Goal: Information Seeking & Learning: Learn about a topic

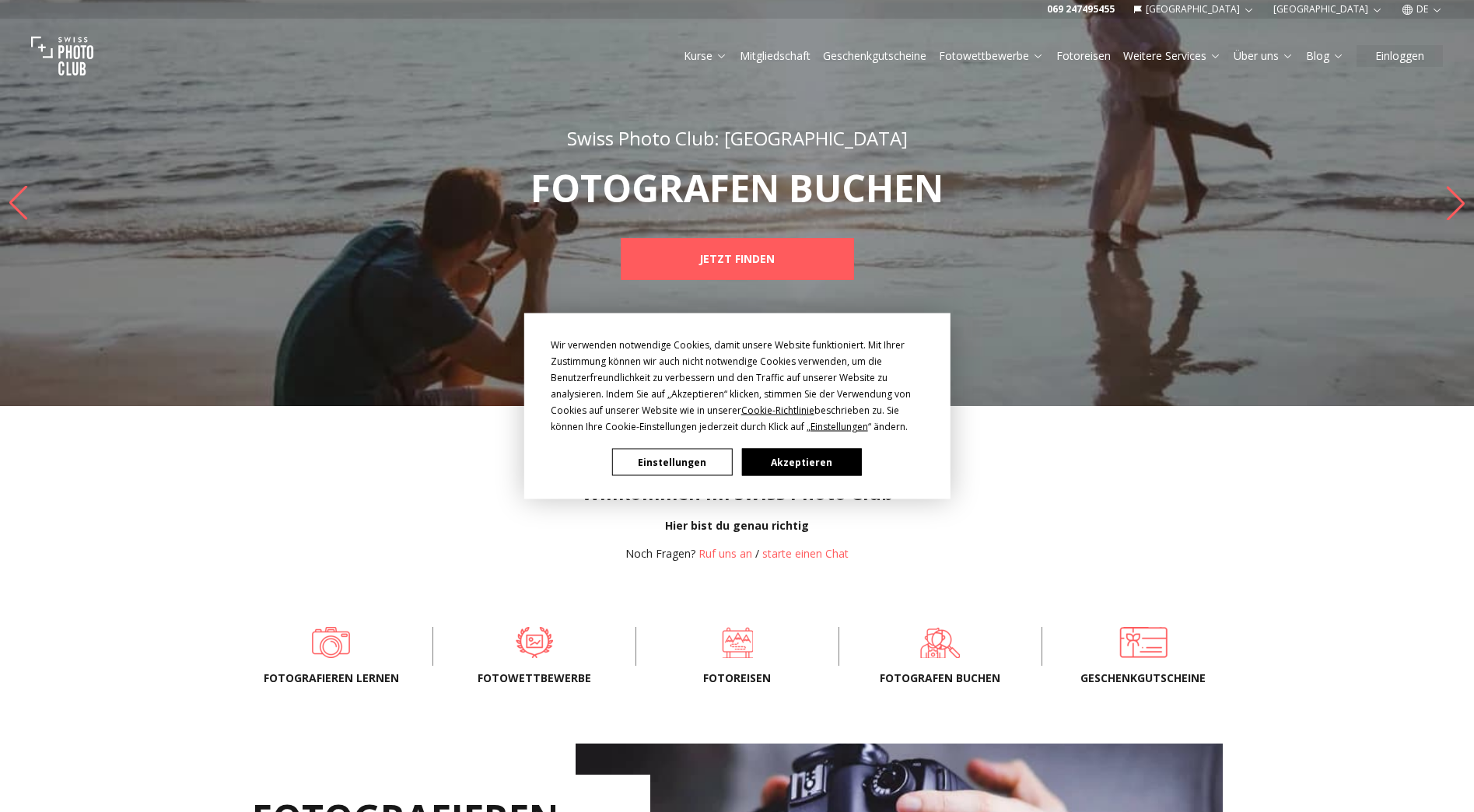
click at [792, 461] on button "Akzeptieren" at bounding box center [801, 462] width 120 height 27
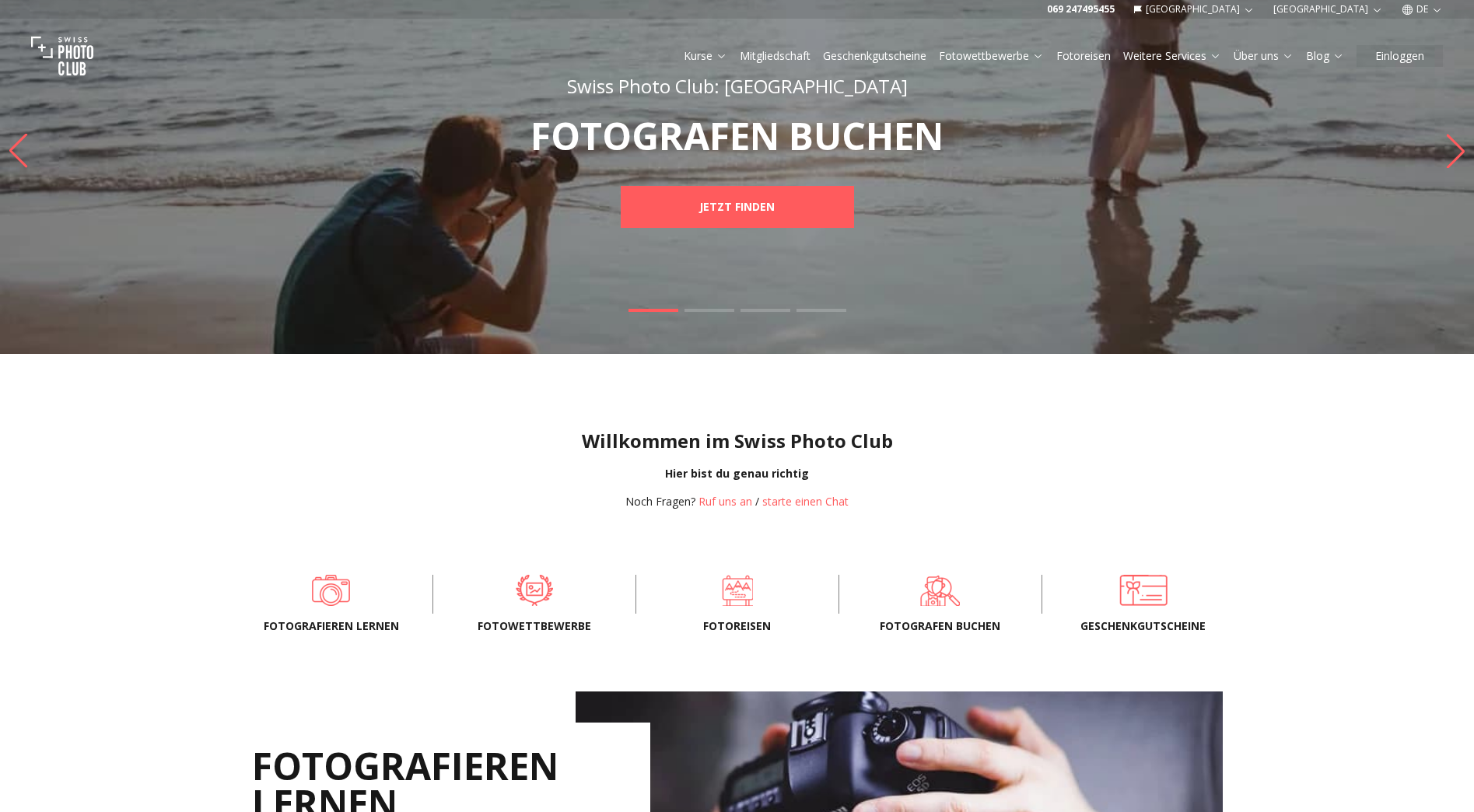
scroll to position [78, 0]
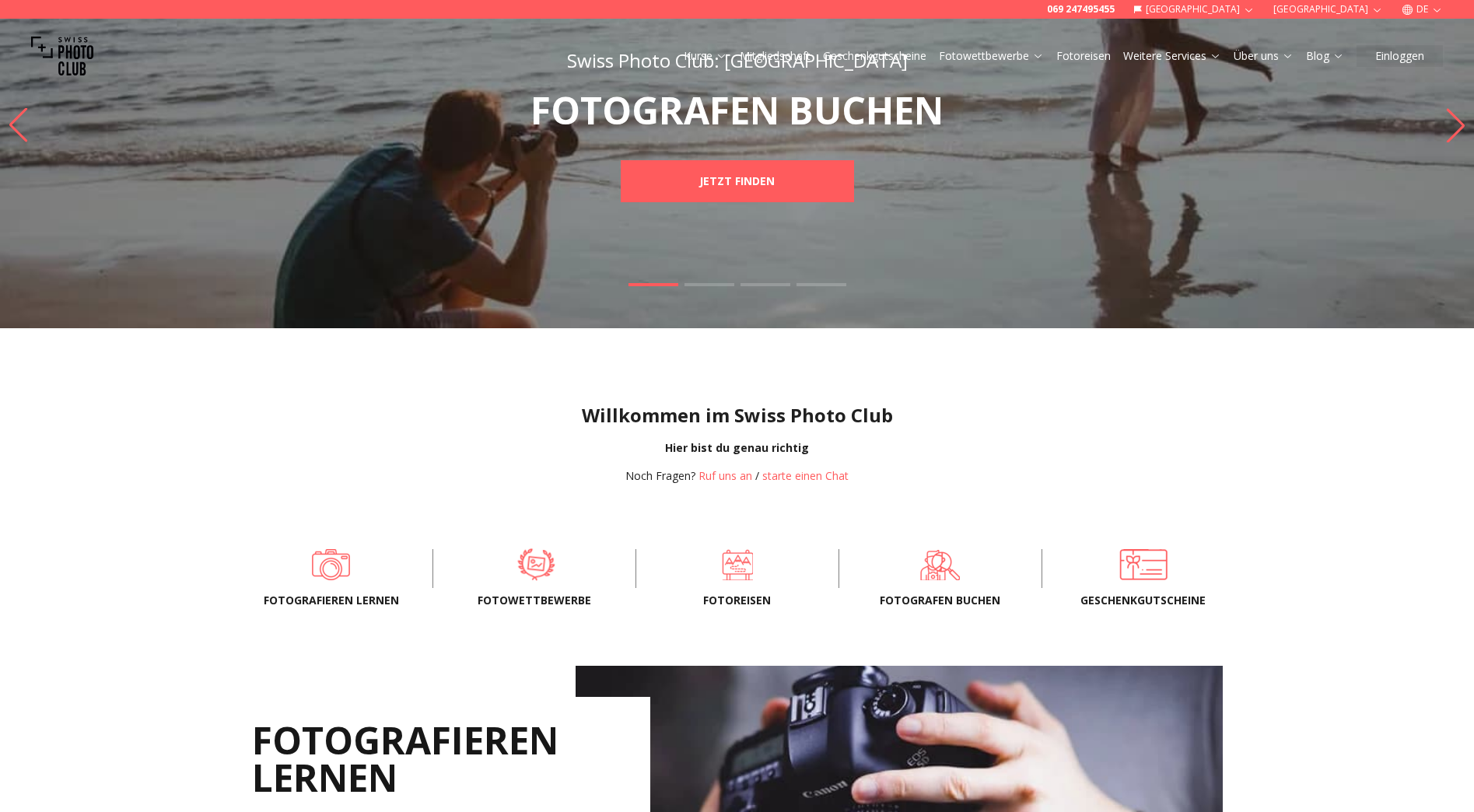
click at [527, 560] on span at bounding box center [536, 564] width 155 height 47
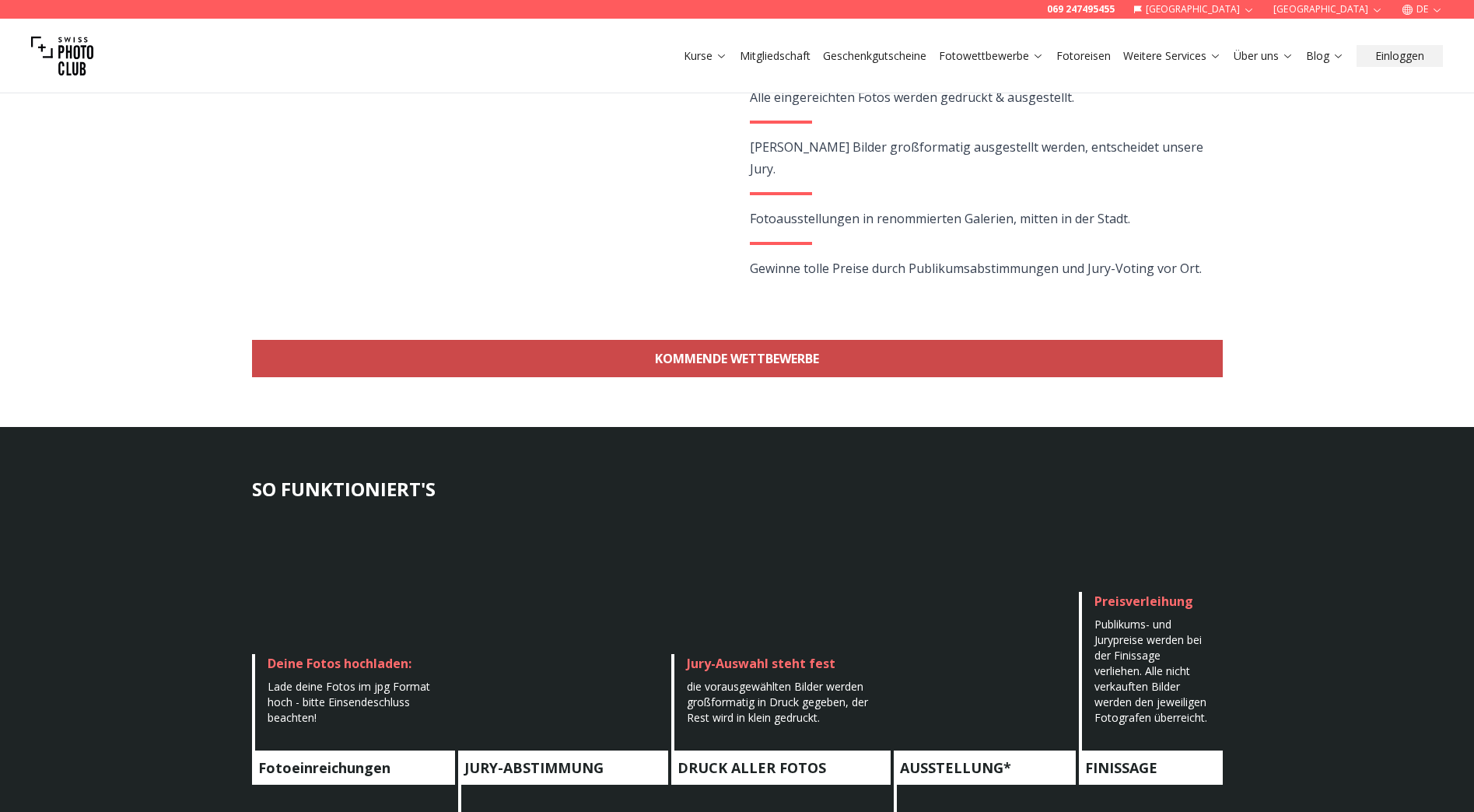
scroll to position [389, 0]
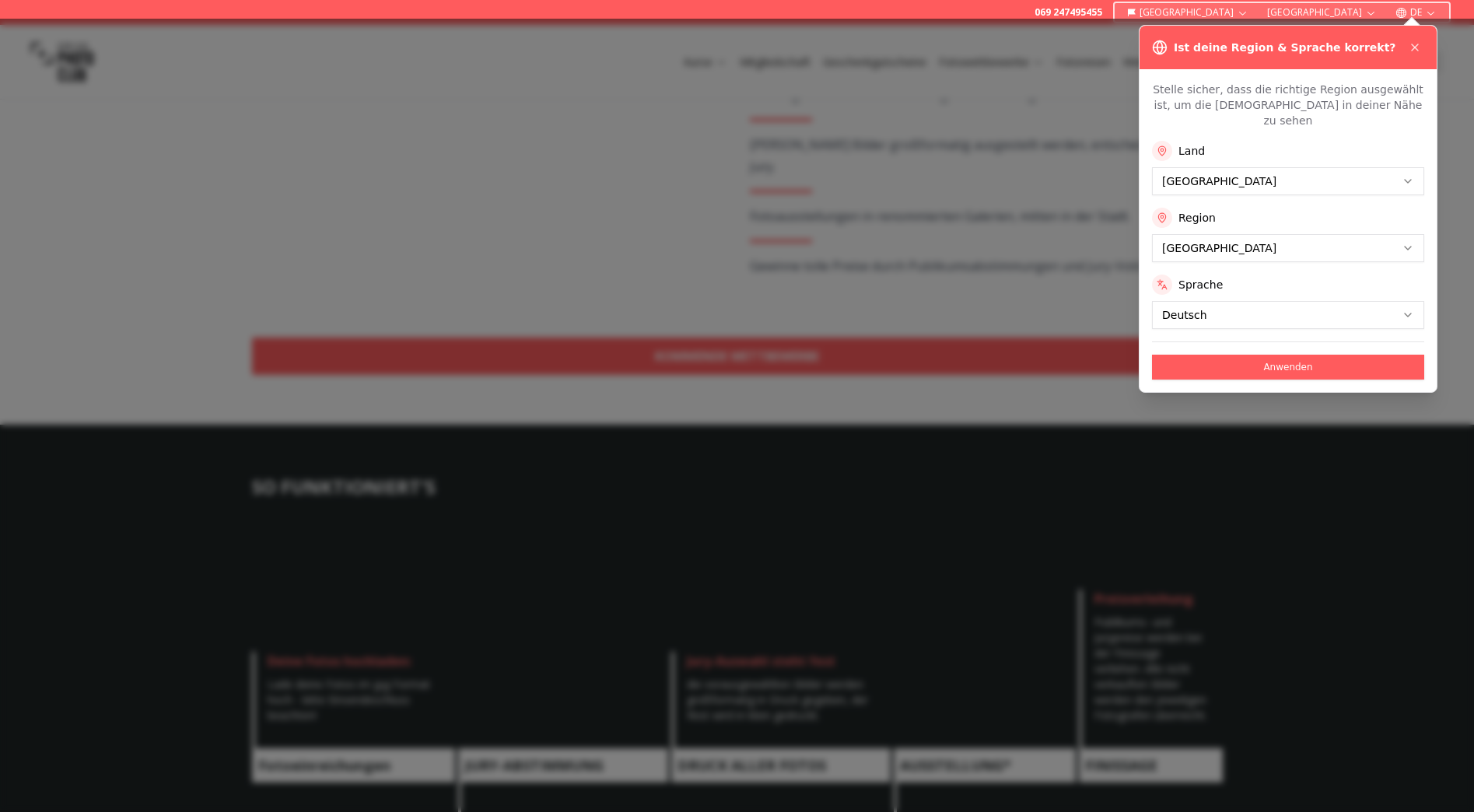
click at [764, 354] on div at bounding box center [737, 415] width 1474 height 793
drag, startPoint x: 1415, startPoint y: 45, endPoint x: 1323, endPoint y: 114, distance: 115.0
click at [1414, 45] on icon at bounding box center [1414, 47] width 12 height 12
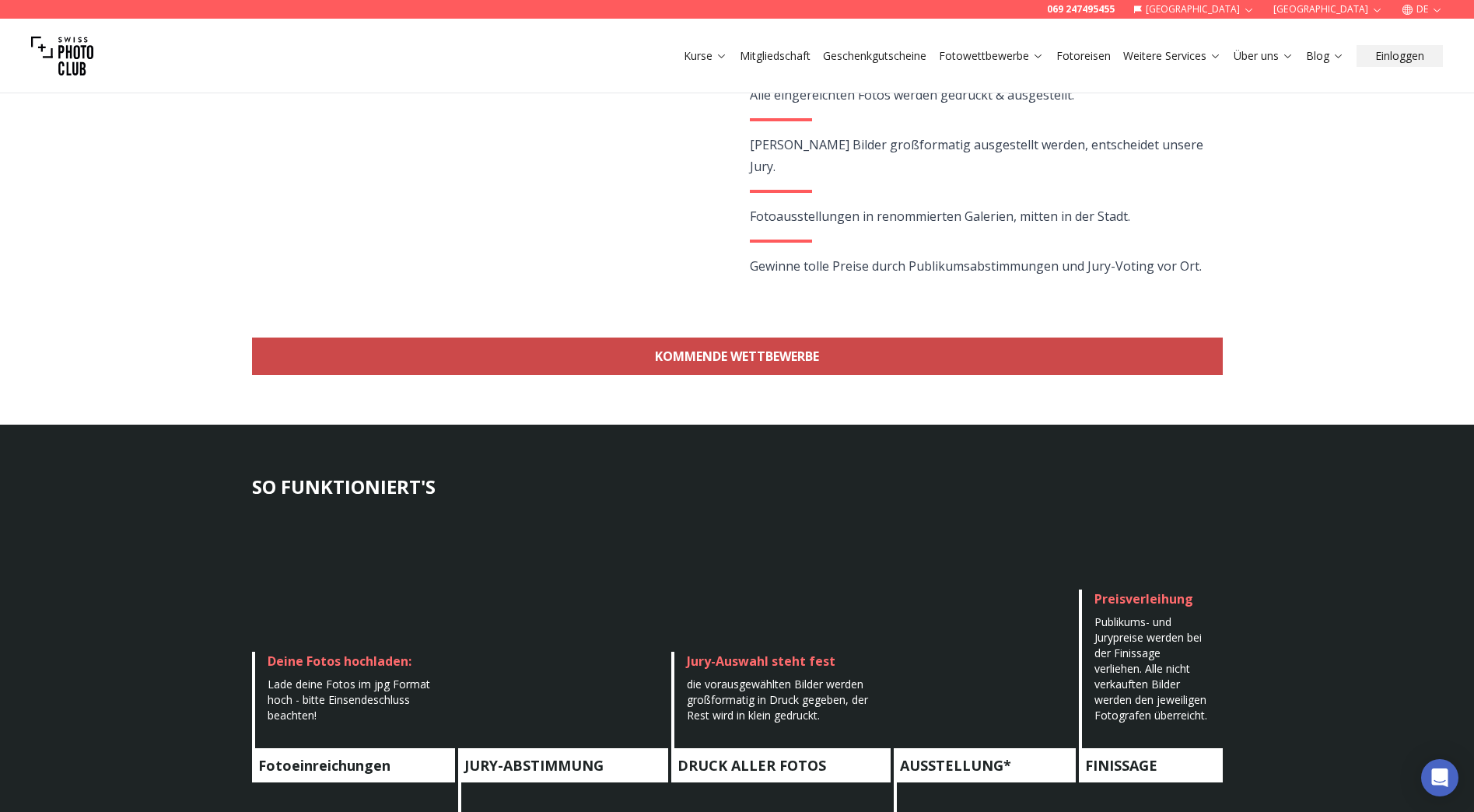
click at [748, 352] on link "KOMMENDE WETTBEWERBE" at bounding box center [737, 356] width 971 height 37
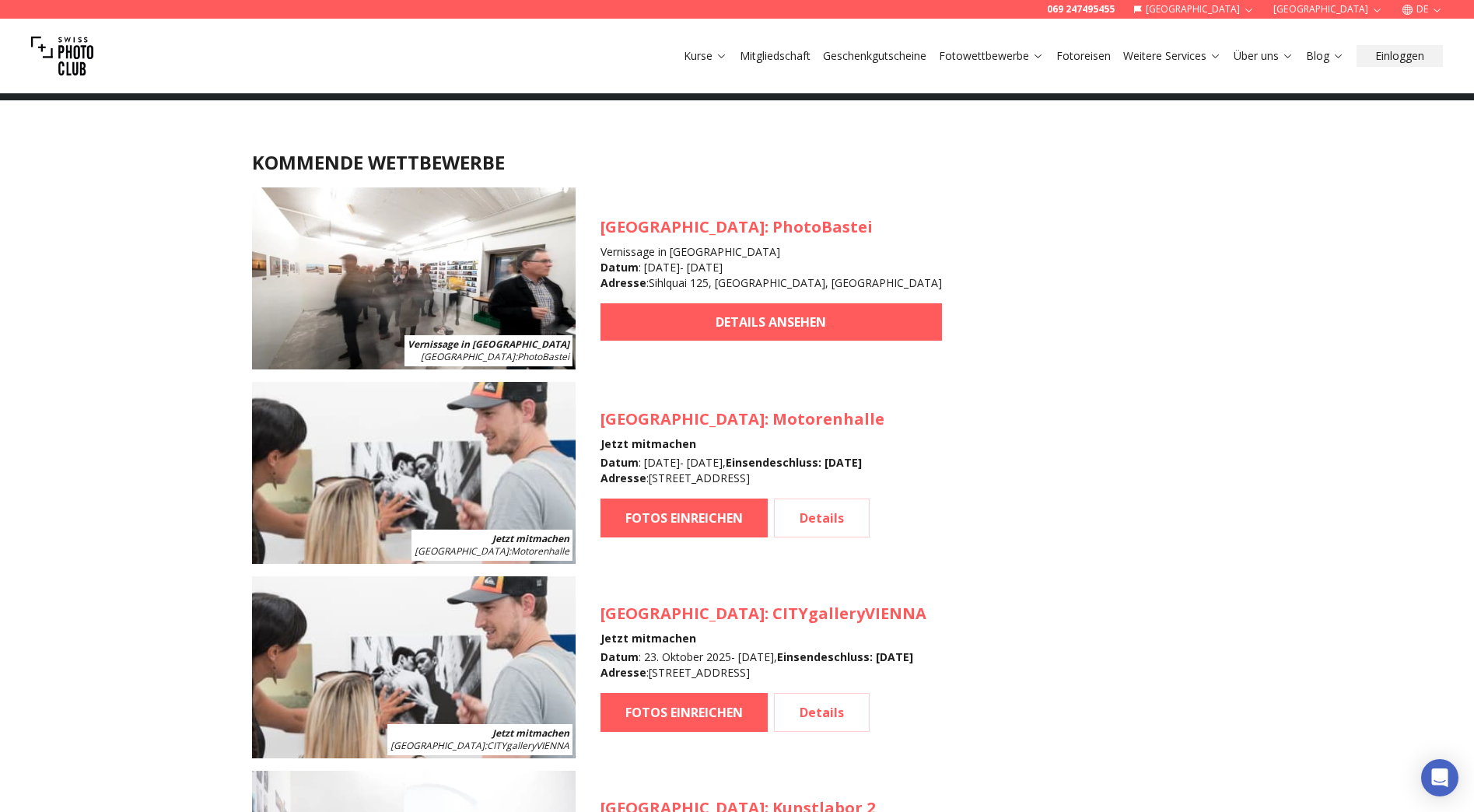
scroll to position [1386, 0]
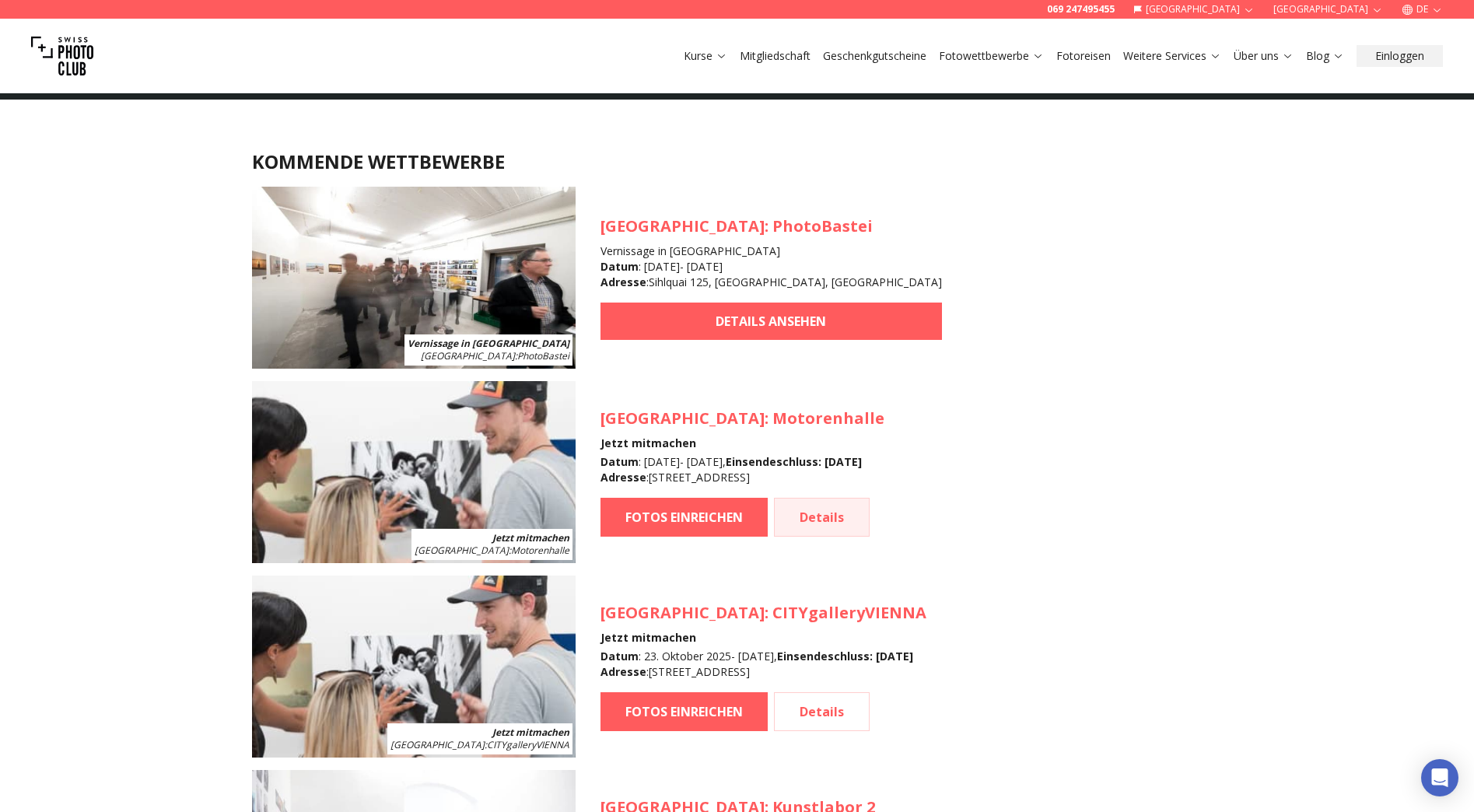
click at [813, 509] on link "Details" at bounding box center [822, 517] width 96 height 39
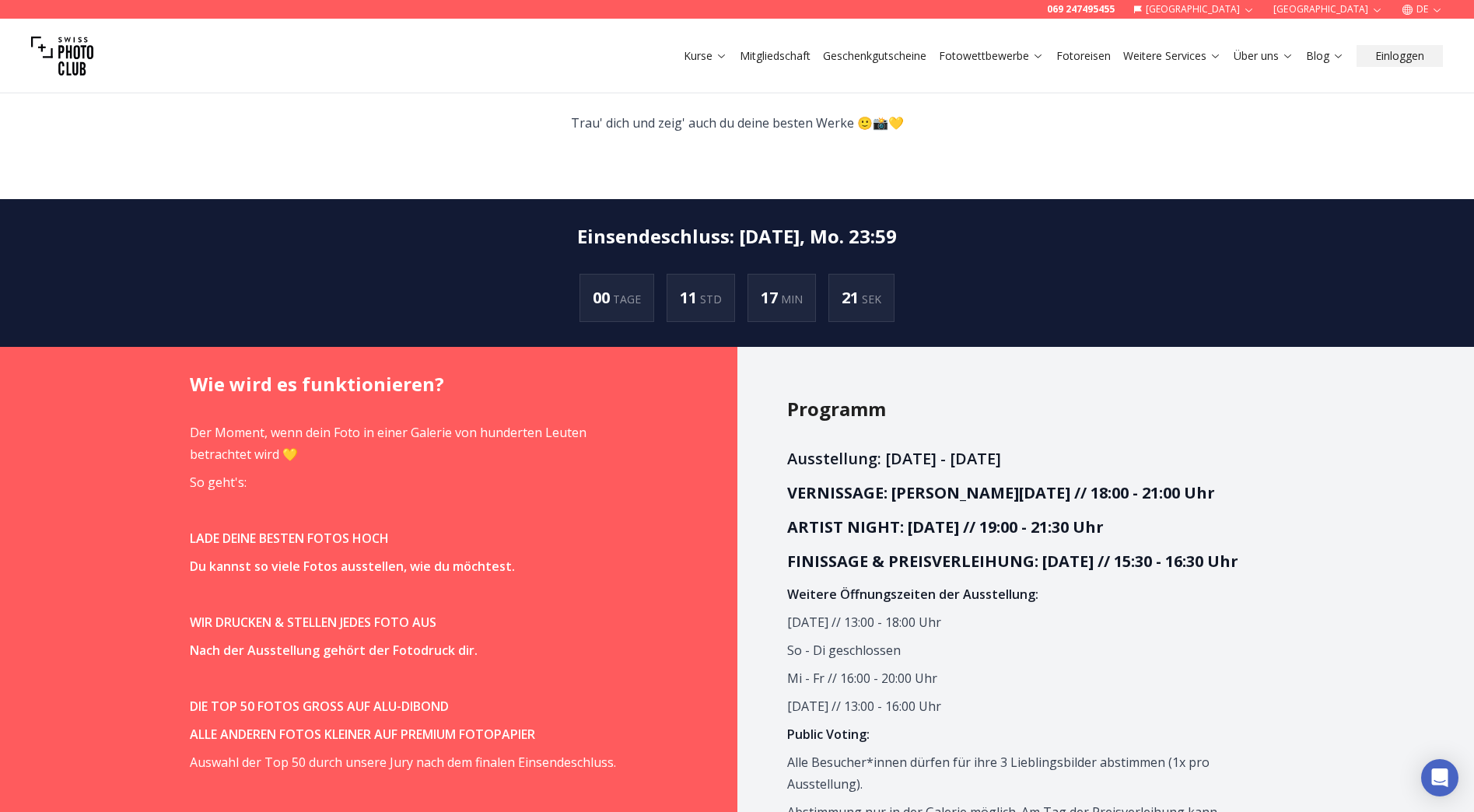
scroll to position [622, 0]
